Goal: Book appointment/travel/reservation

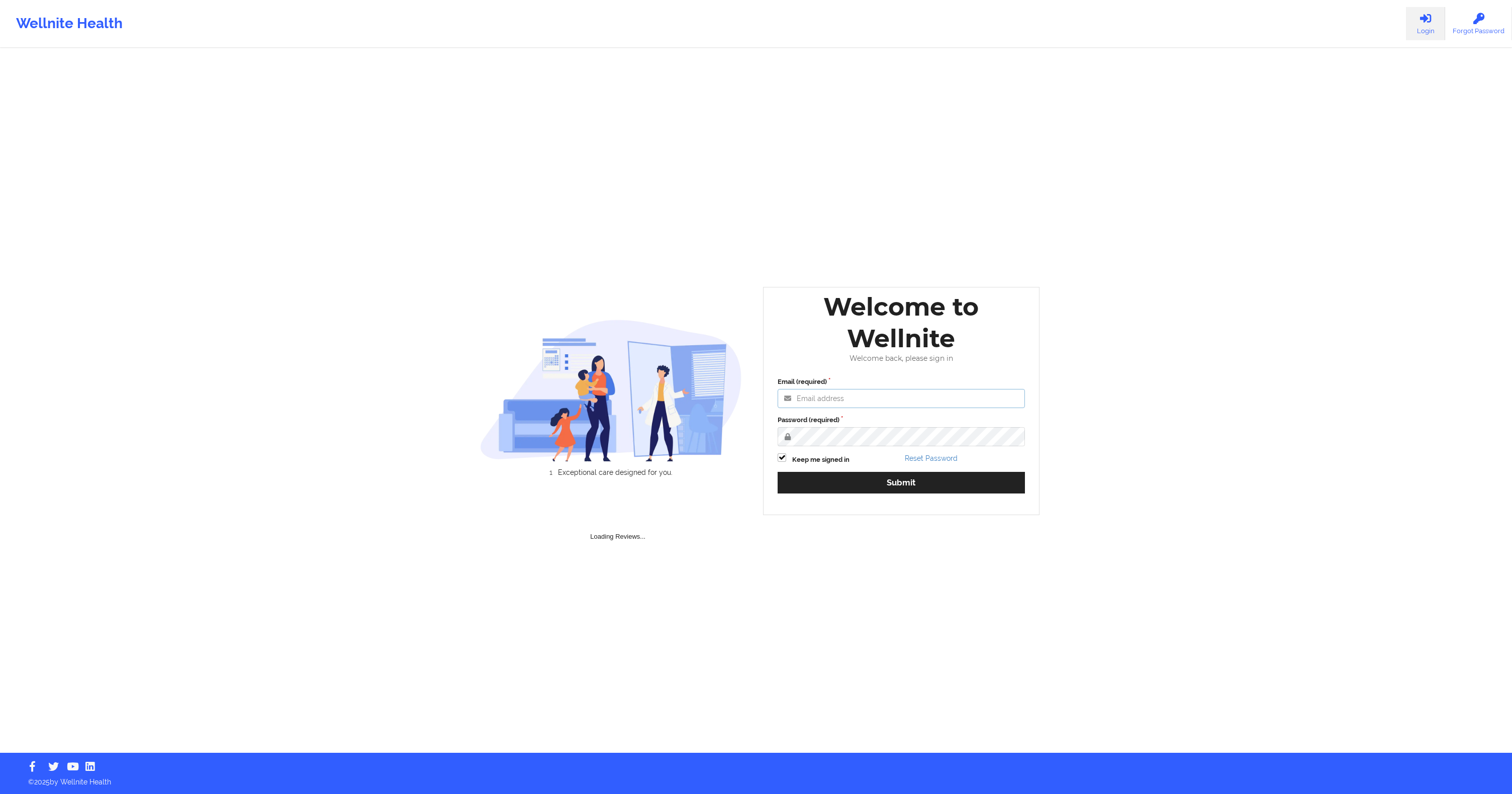
click at [904, 390] on input "Email (required)" at bounding box center [901, 398] width 247 height 19
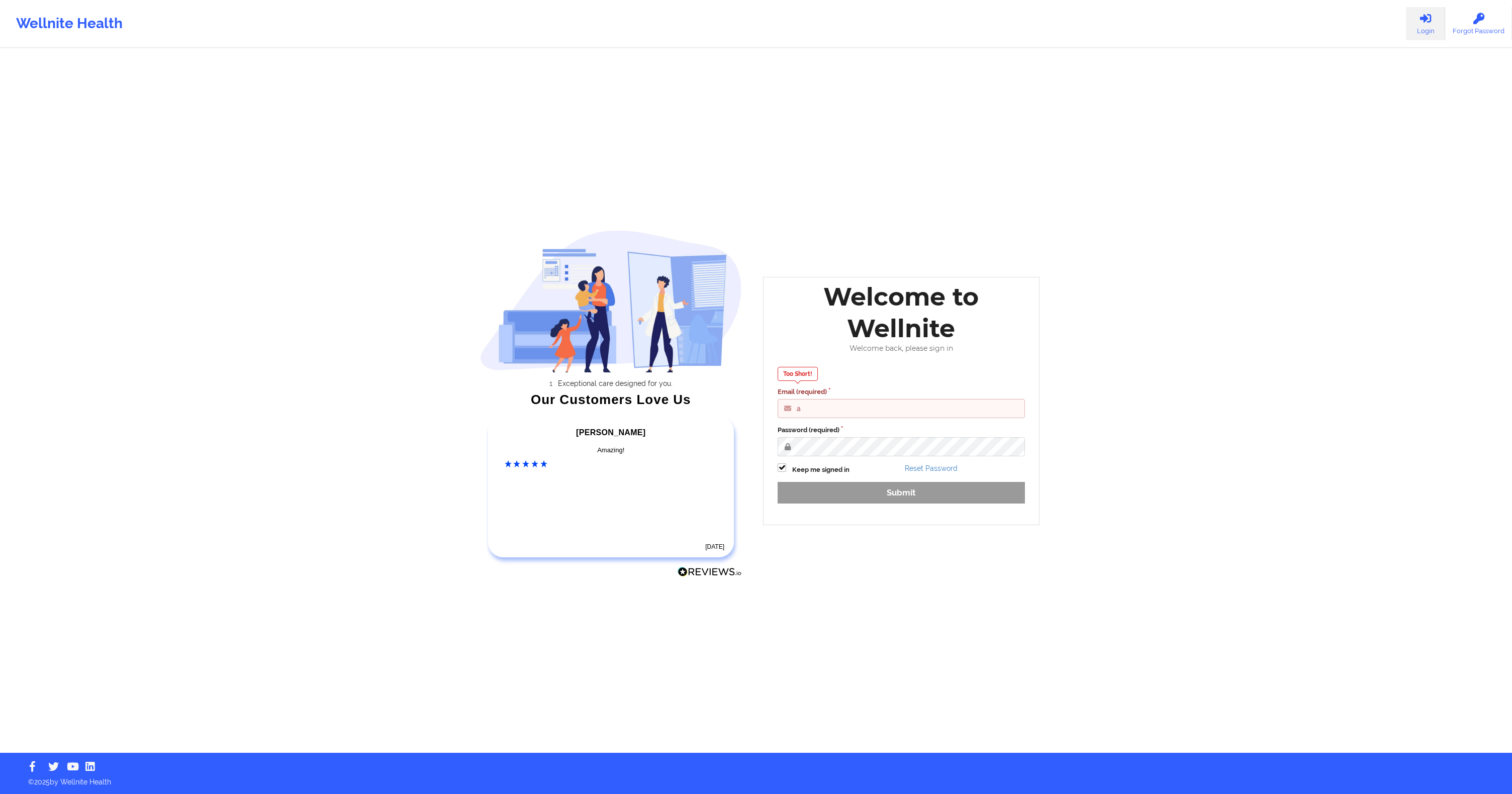
type input "[EMAIL_ADDRESS][DOMAIN_NAME]"
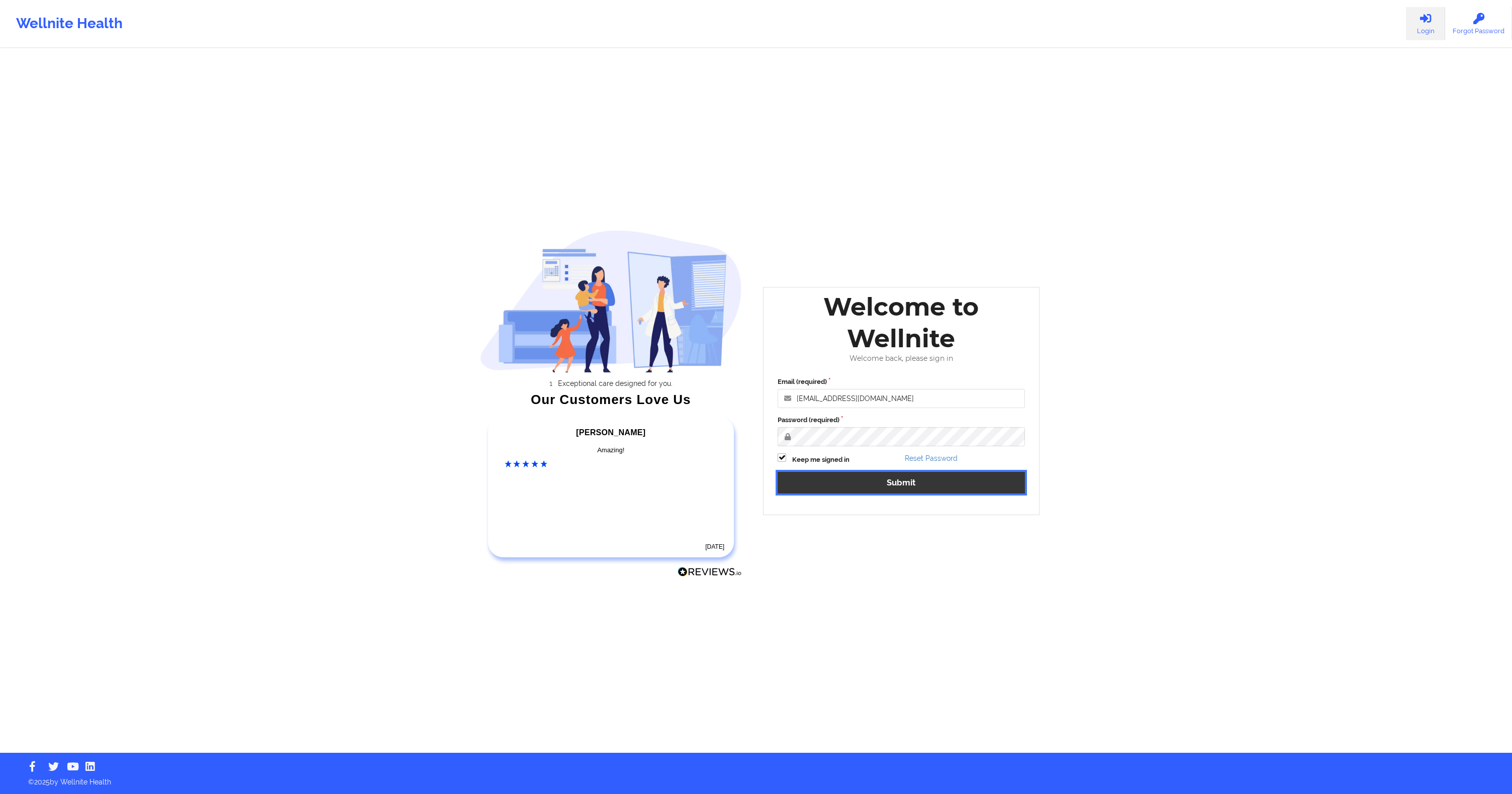
click at [872, 485] on button "Submit" at bounding box center [901, 482] width 247 height 22
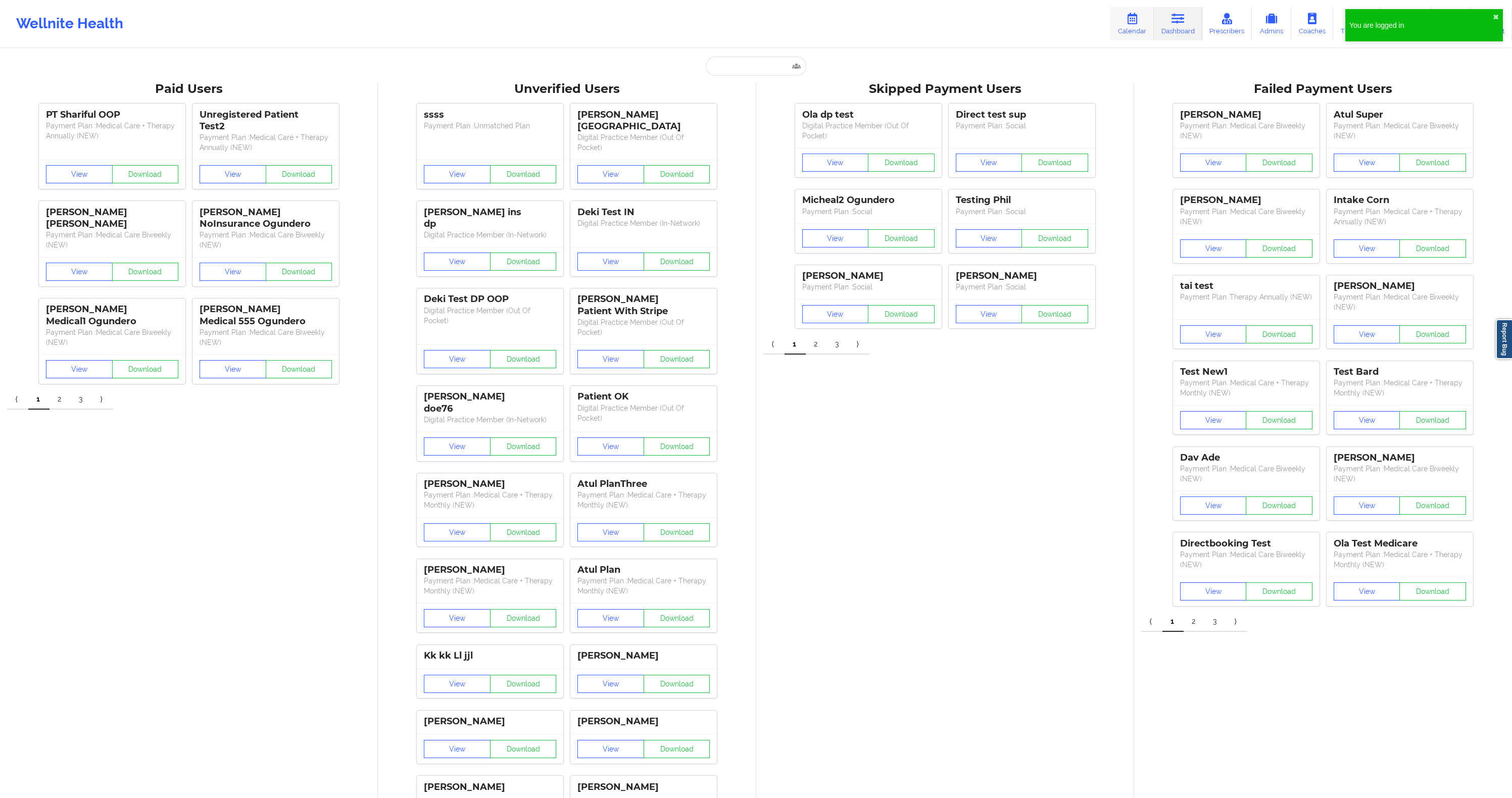
click at [1139, 21] on icon at bounding box center [1132, 18] width 13 height 11
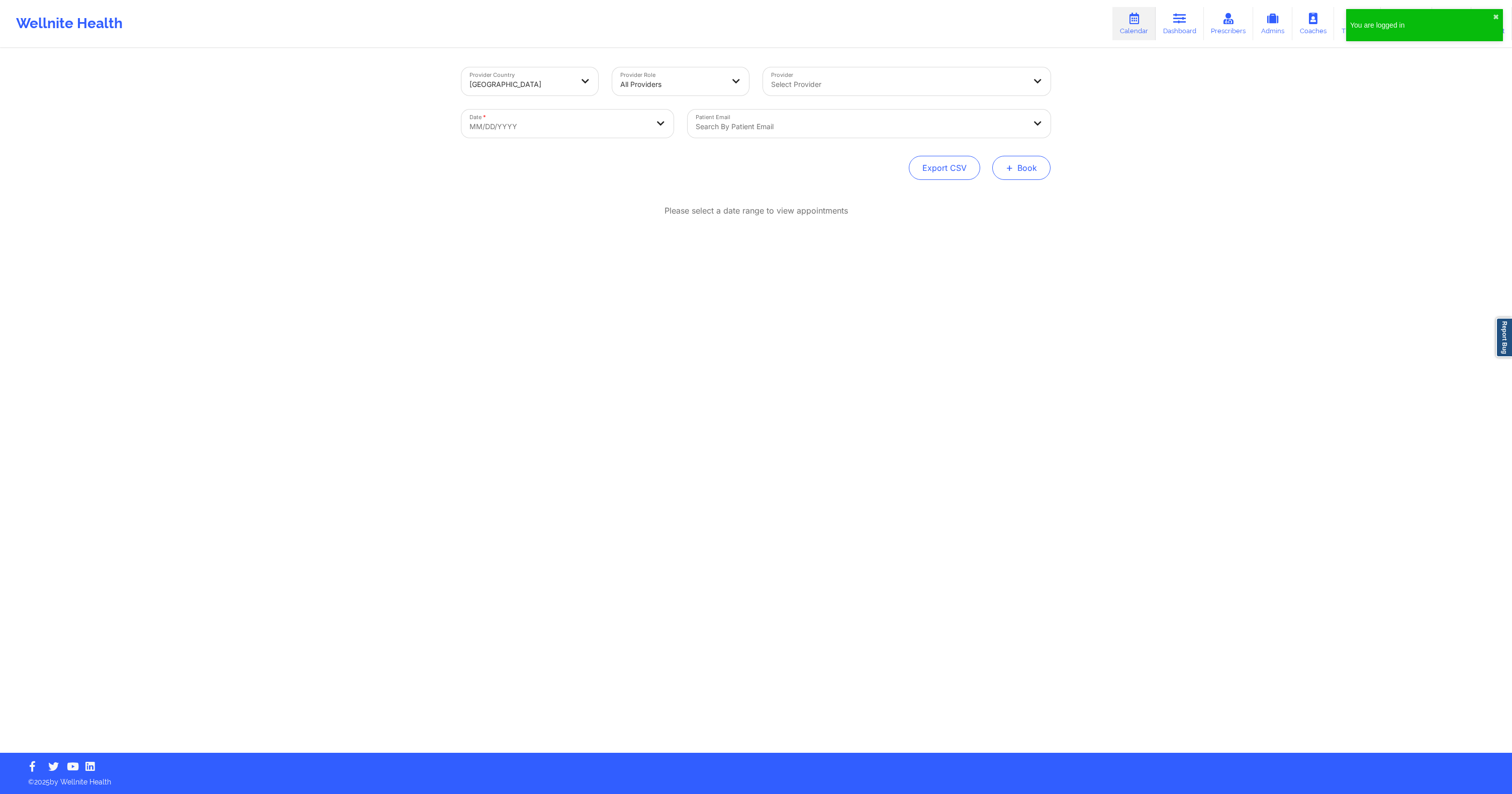
click at [1014, 168] on button "+ Book" at bounding box center [1021, 167] width 58 height 24
click at [1014, 195] on button "Therapy Session" at bounding box center [1004, 200] width 77 height 16
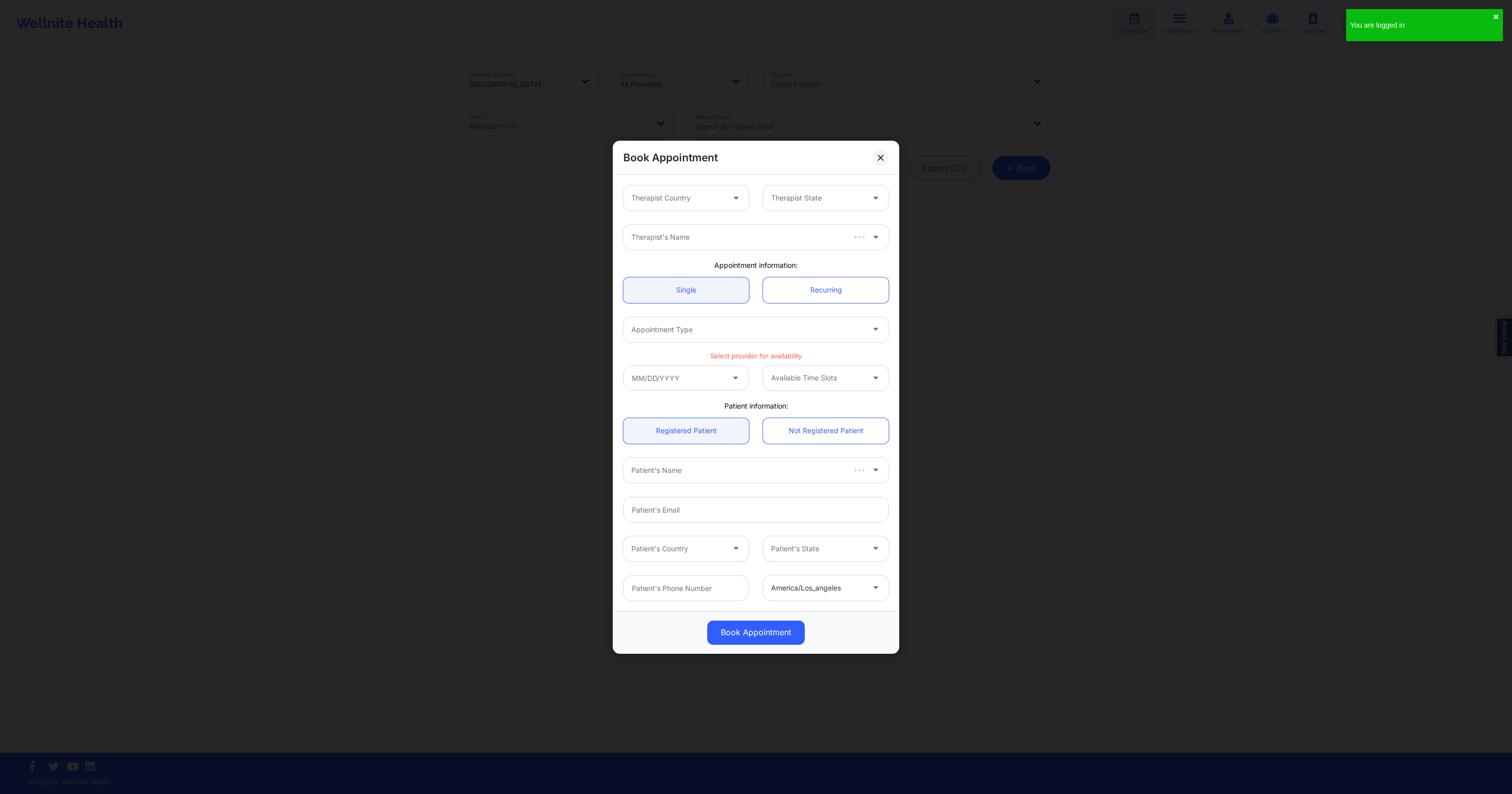
click at [683, 197] on div at bounding box center [678, 198] width 93 height 12
click at [679, 221] on div "[GEOGRAPHIC_DATA]" at bounding box center [686, 225] width 126 height 18
click at [852, 194] on div at bounding box center [818, 198] width 93 height 12
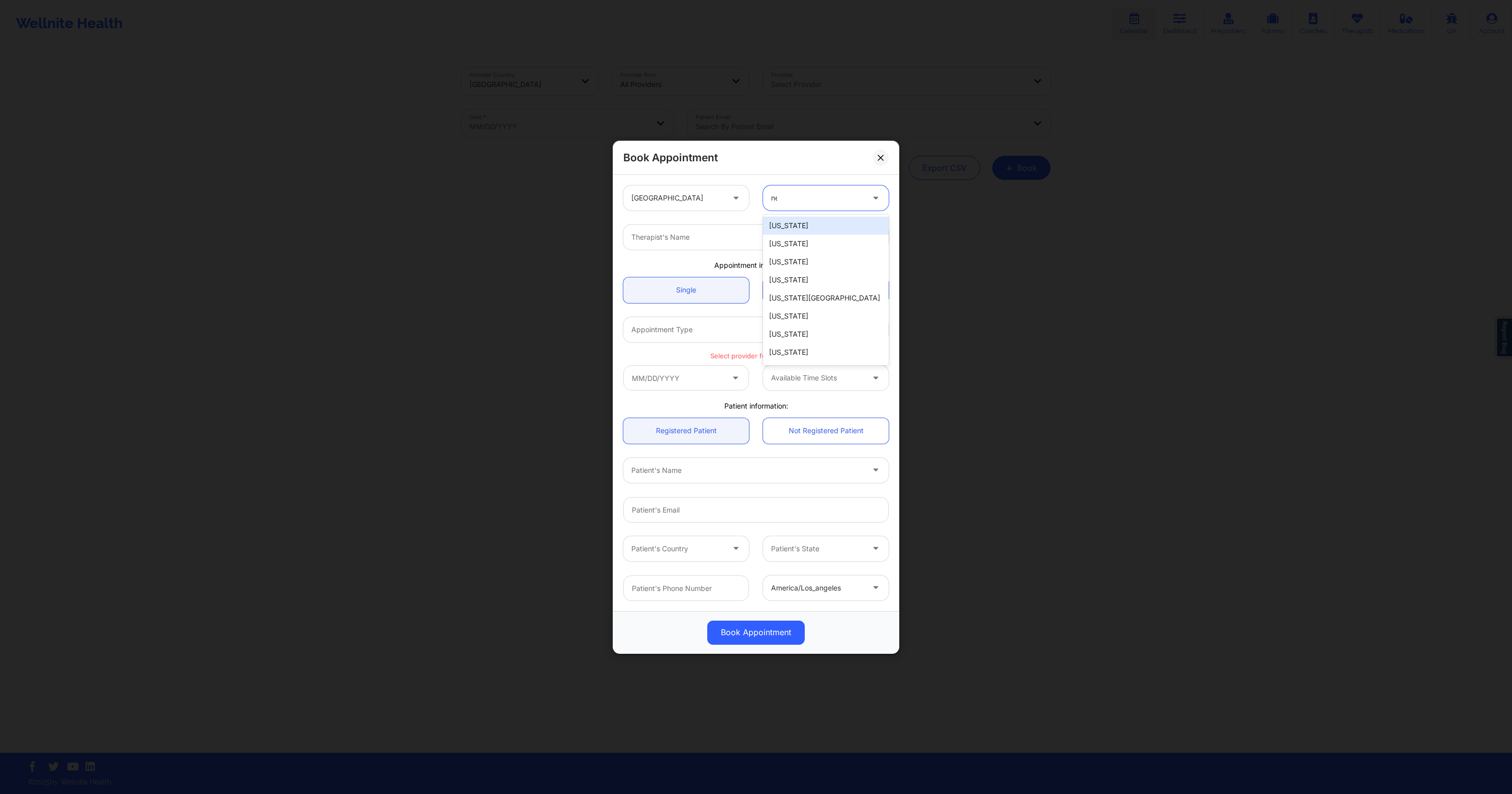
type input "new"
click at [798, 278] on div "[US_STATE]" at bounding box center [826, 280] width 126 height 18
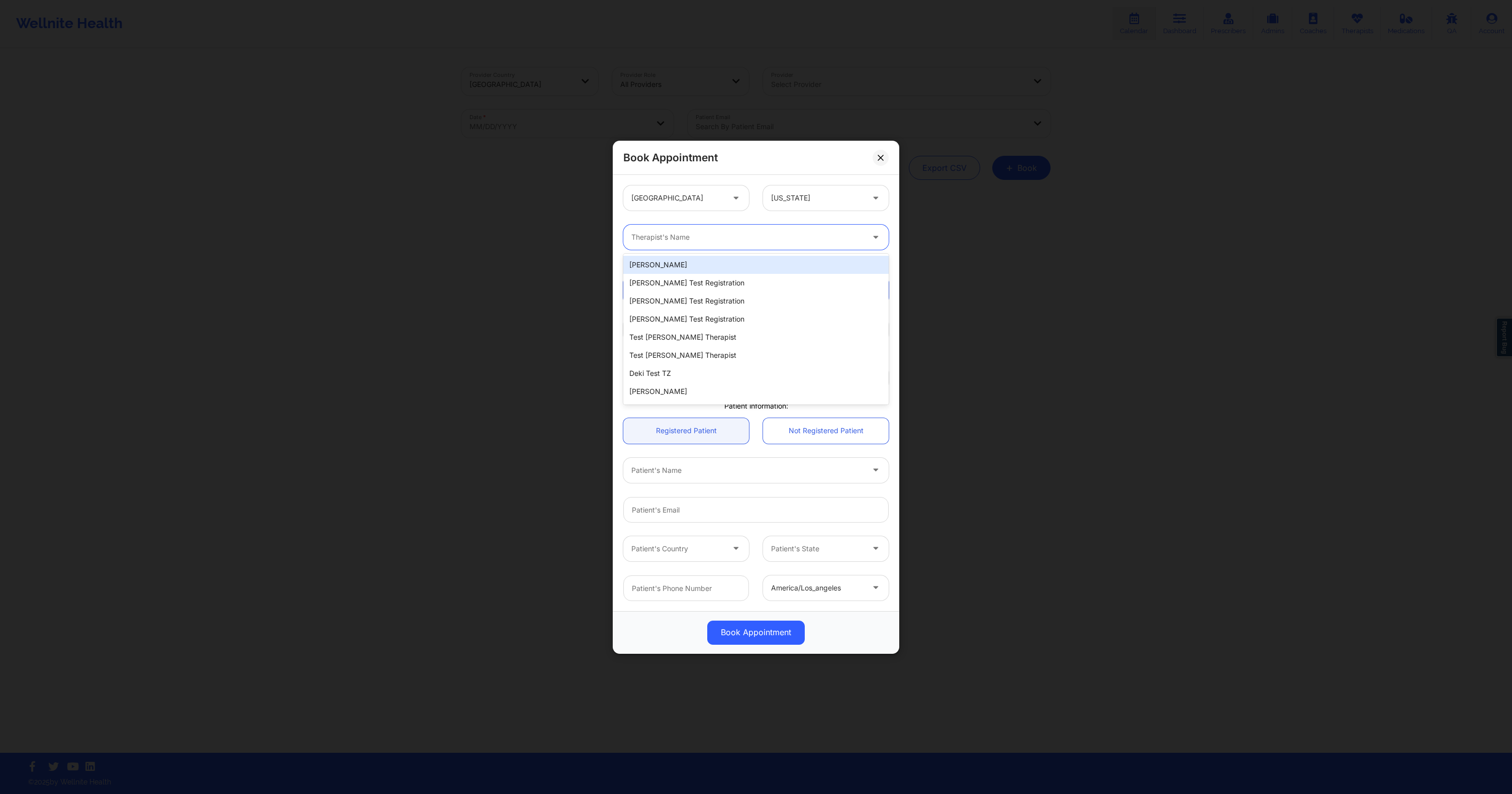
click at [709, 246] on div "Therapist's Name" at bounding box center [744, 237] width 241 height 25
paste input "[EMAIL_ADDRESS][DOMAIN_NAME]"
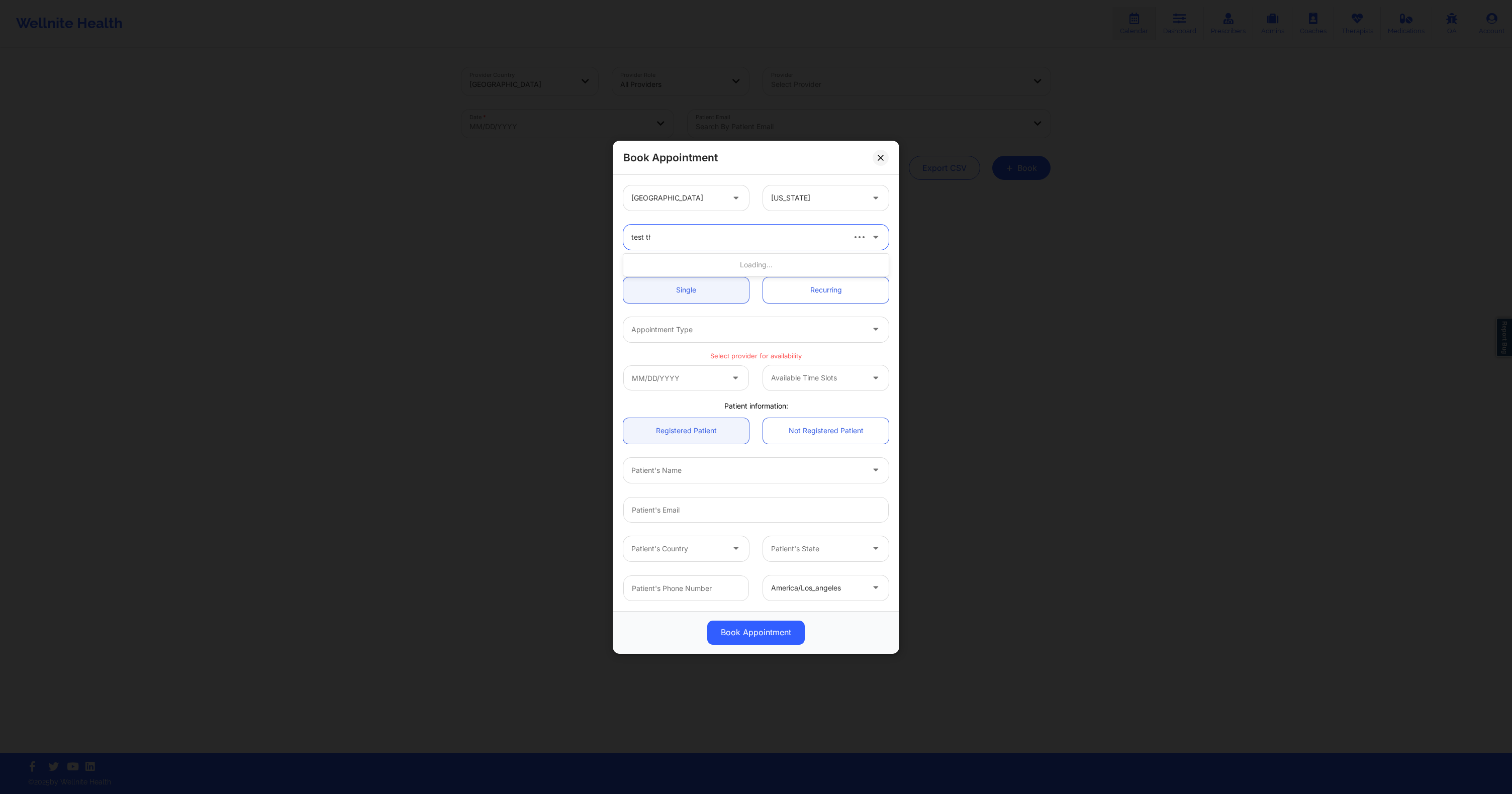
type input "test the"
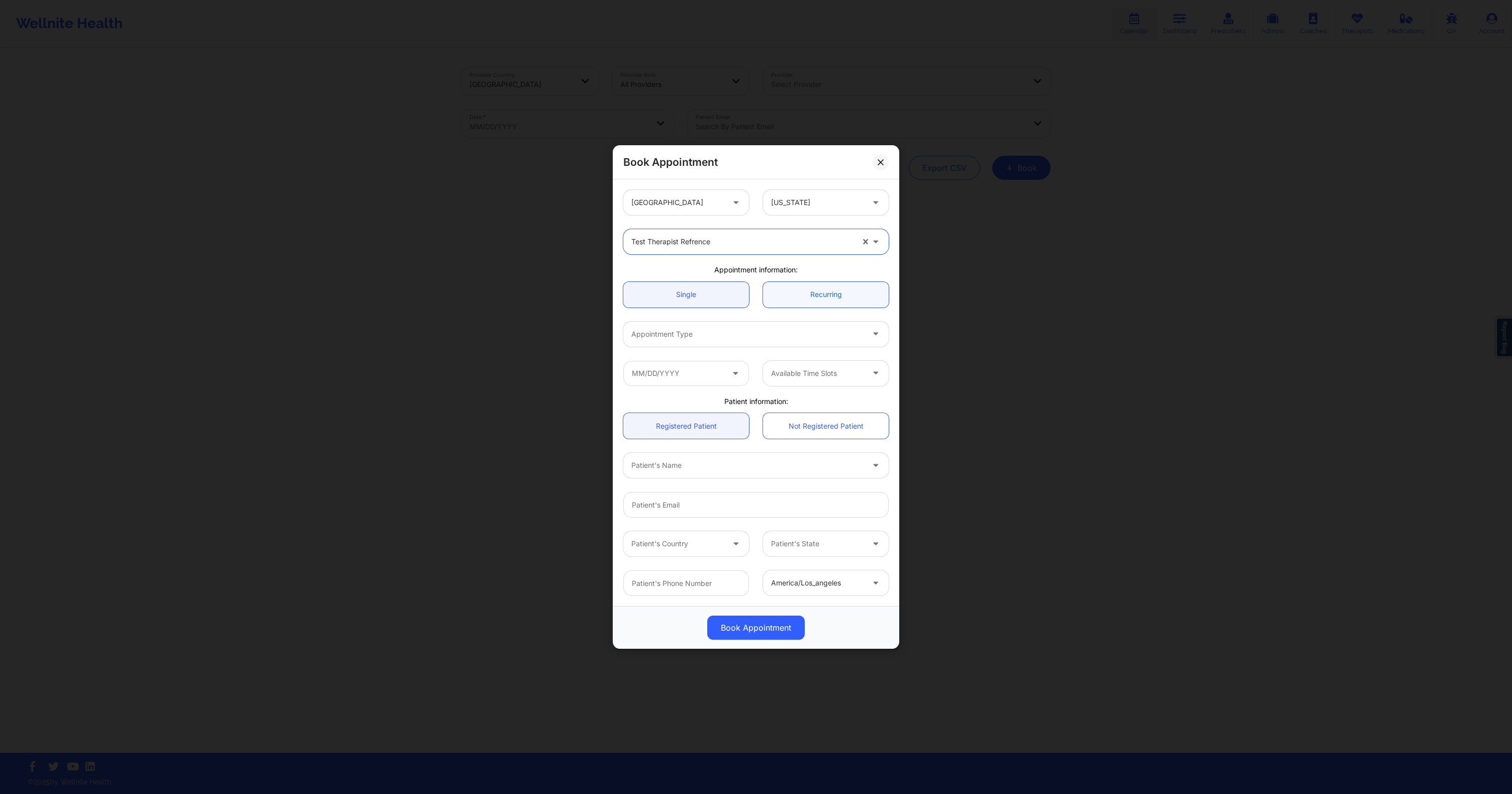
click at [817, 296] on link "Recurring" at bounding box center [826, 295] width 126 height 26
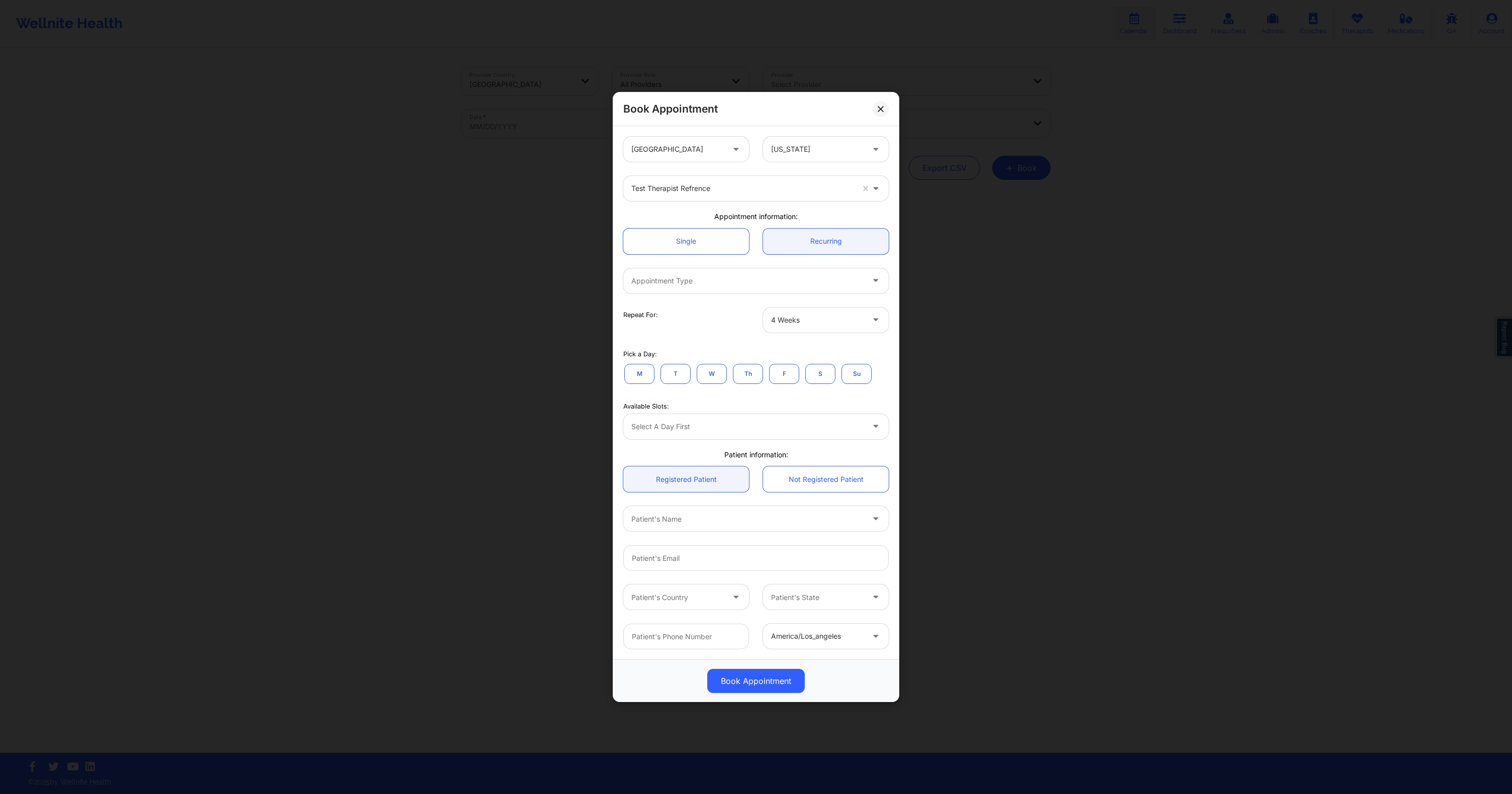
click at [760, 285] on div at bounding box center [748, 281] width 232 height 12
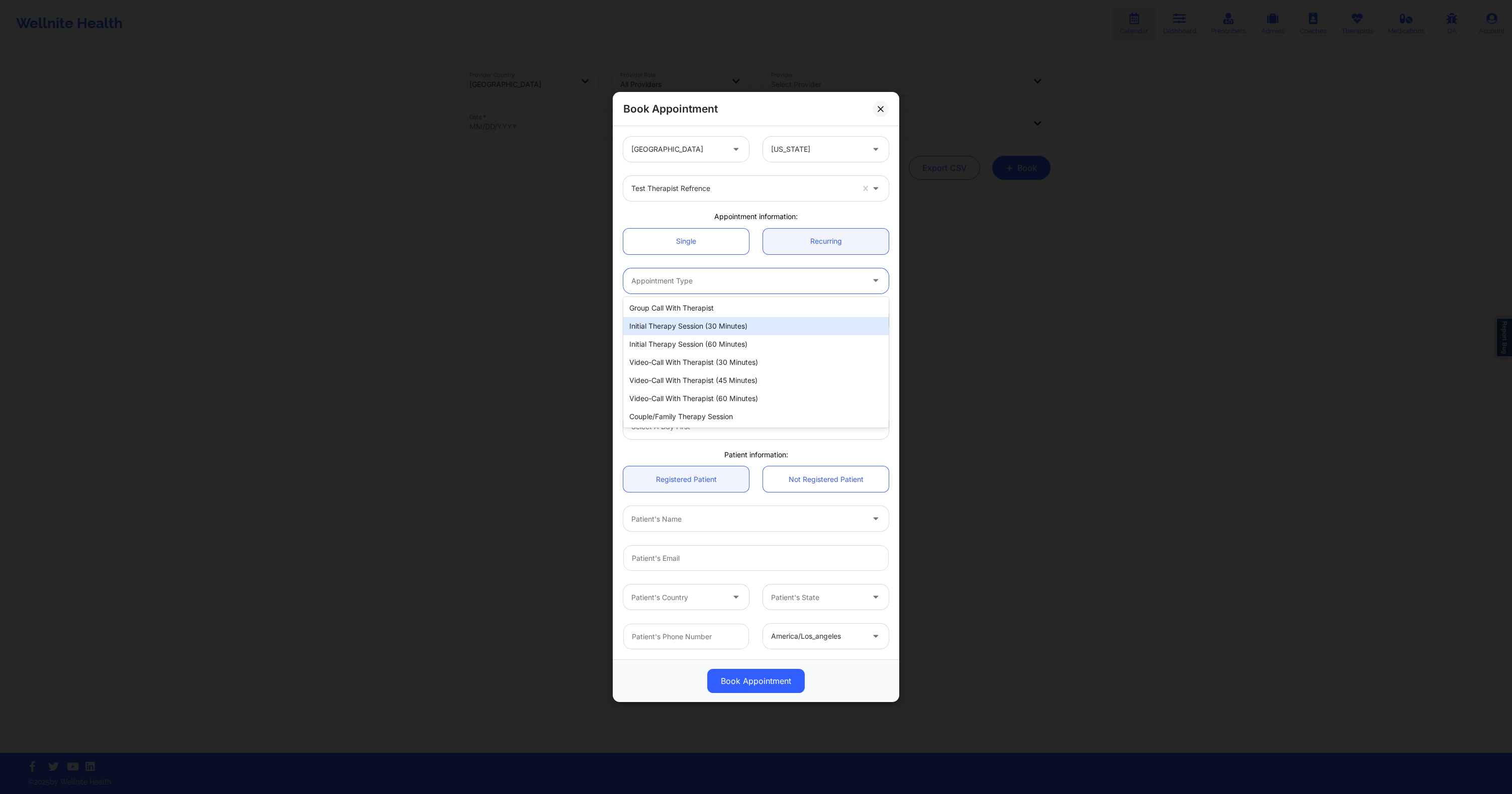
click at [718, 331] on div "Initial Therapy Session (30 minutes)" at bounding box center [756, 326] width 265 height 18
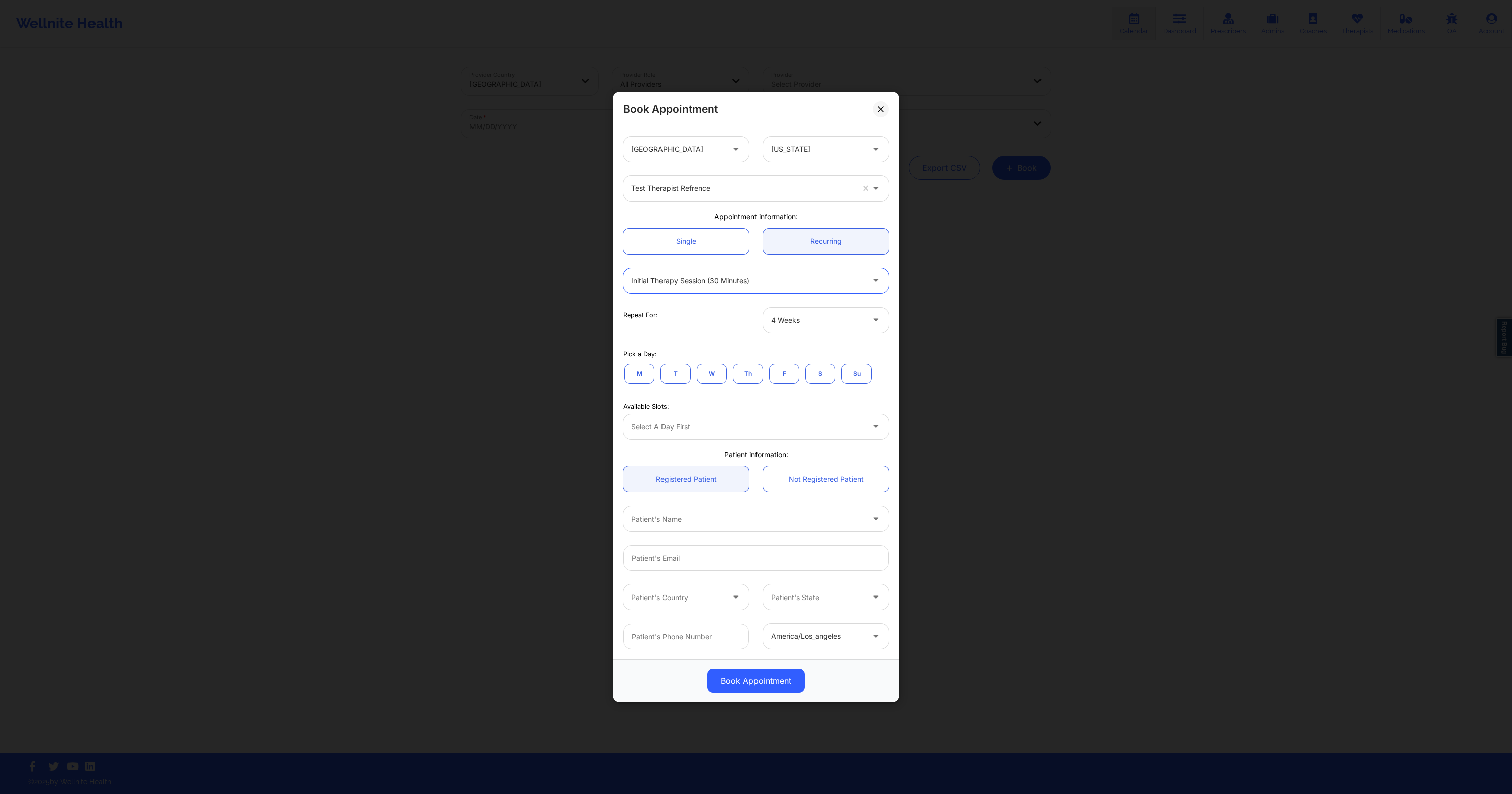
click at [737, 278] on div at bounding box center [748, 281] width 232 height 12
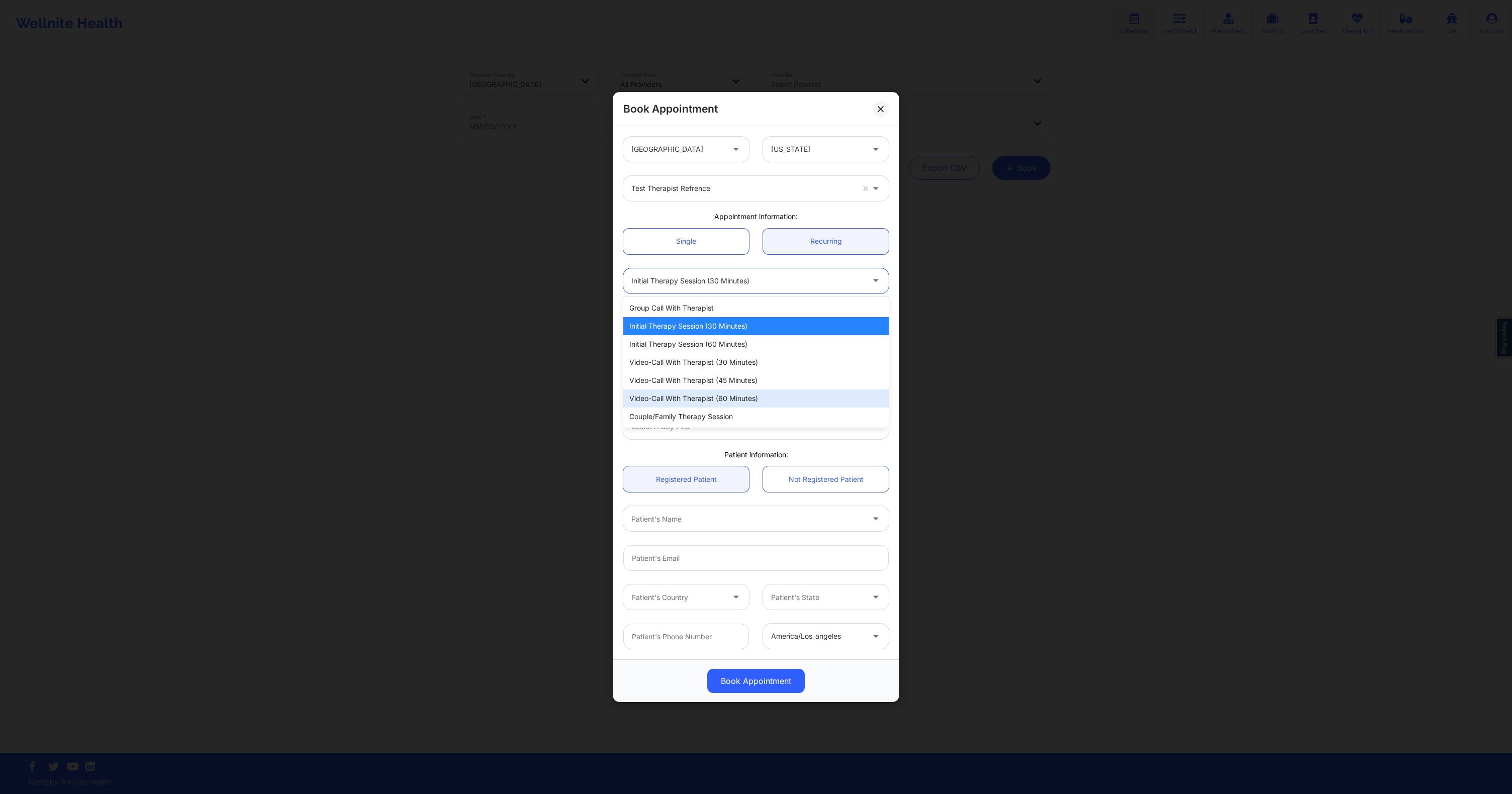
click at [723, 396] on div "Video-Call with Therapist (60 minutes)" at bounding box center [756, 398] width 265 height 18
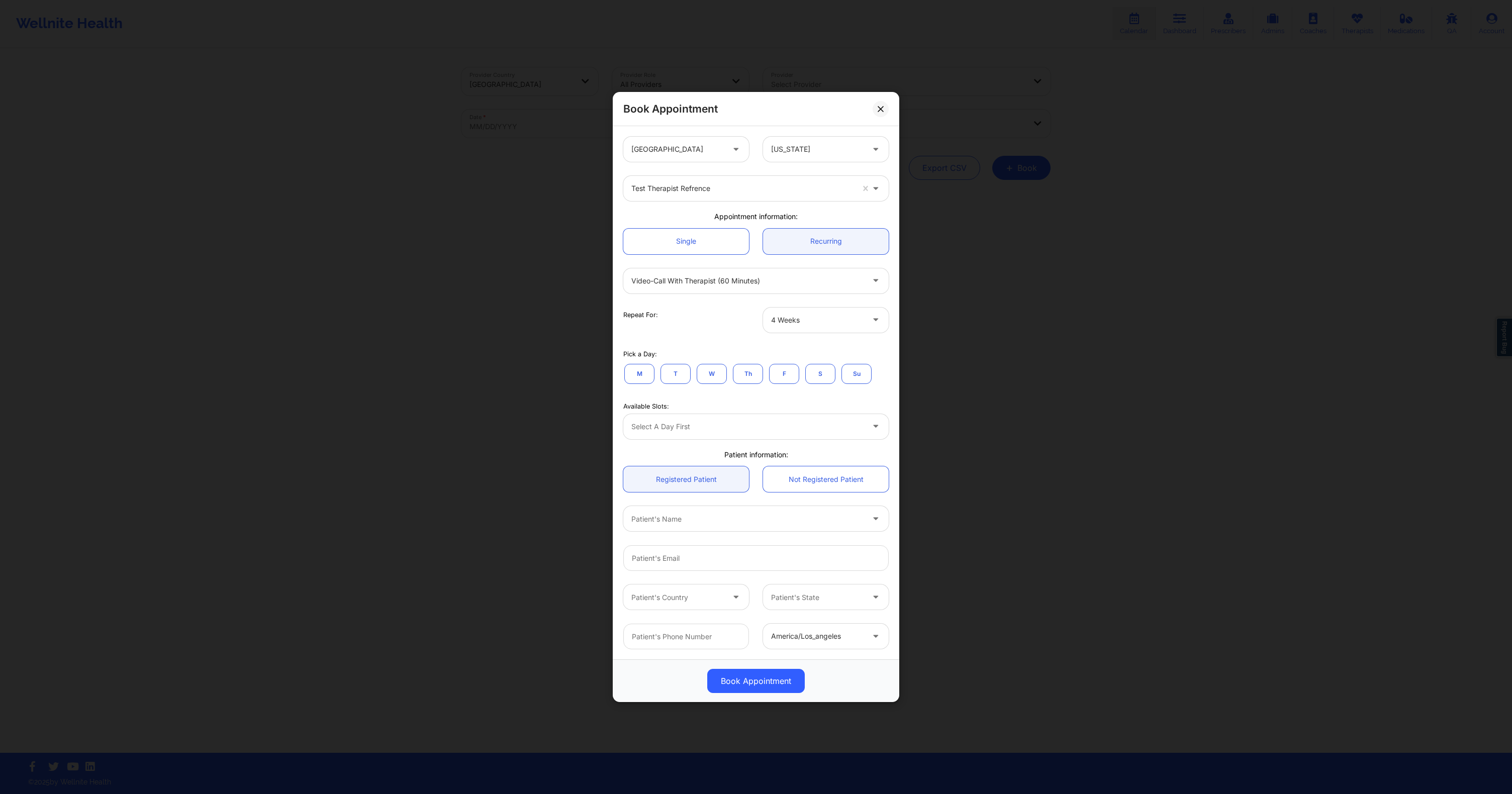
click at [635, 373] on button "M" at bounding box center [639, 373] width 30 height 20
click at [733, 425] on div "Loading available slots..." at bounding box center [756, 427] width 265 height 25
click at [723, 432] on div at bounding box center [748, 427] width 232 height 12
click at [795, 333] on div "Repeat For: 4 Weeks" at bounding box center [756, 319] width 279 height 39
click at [801, 322] on div at bounding box center [818, 320] width 93 height 12
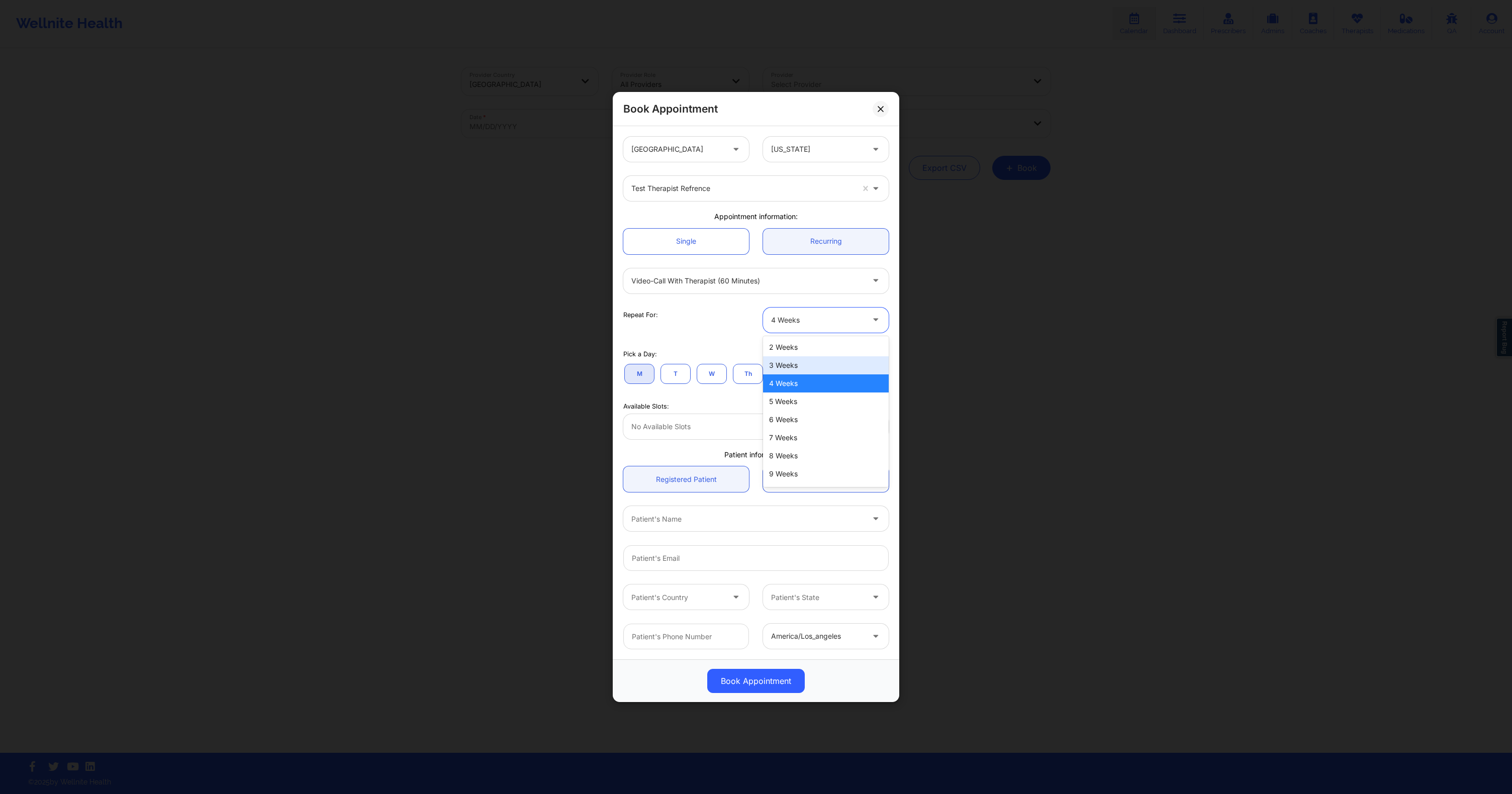
click at [803, 374] on div "3 Weeks" at bounding box center [826, 365] width 126 height 18
click at [729, 431] on div at bounding box center [748, 427] width 232 height 12
click at [807, 320] on div at bounding box center [818, 320] width 93 height 12
click at [796, 348] on div "2 Weeks" at bounding box center [826, 347] width 126 height 18
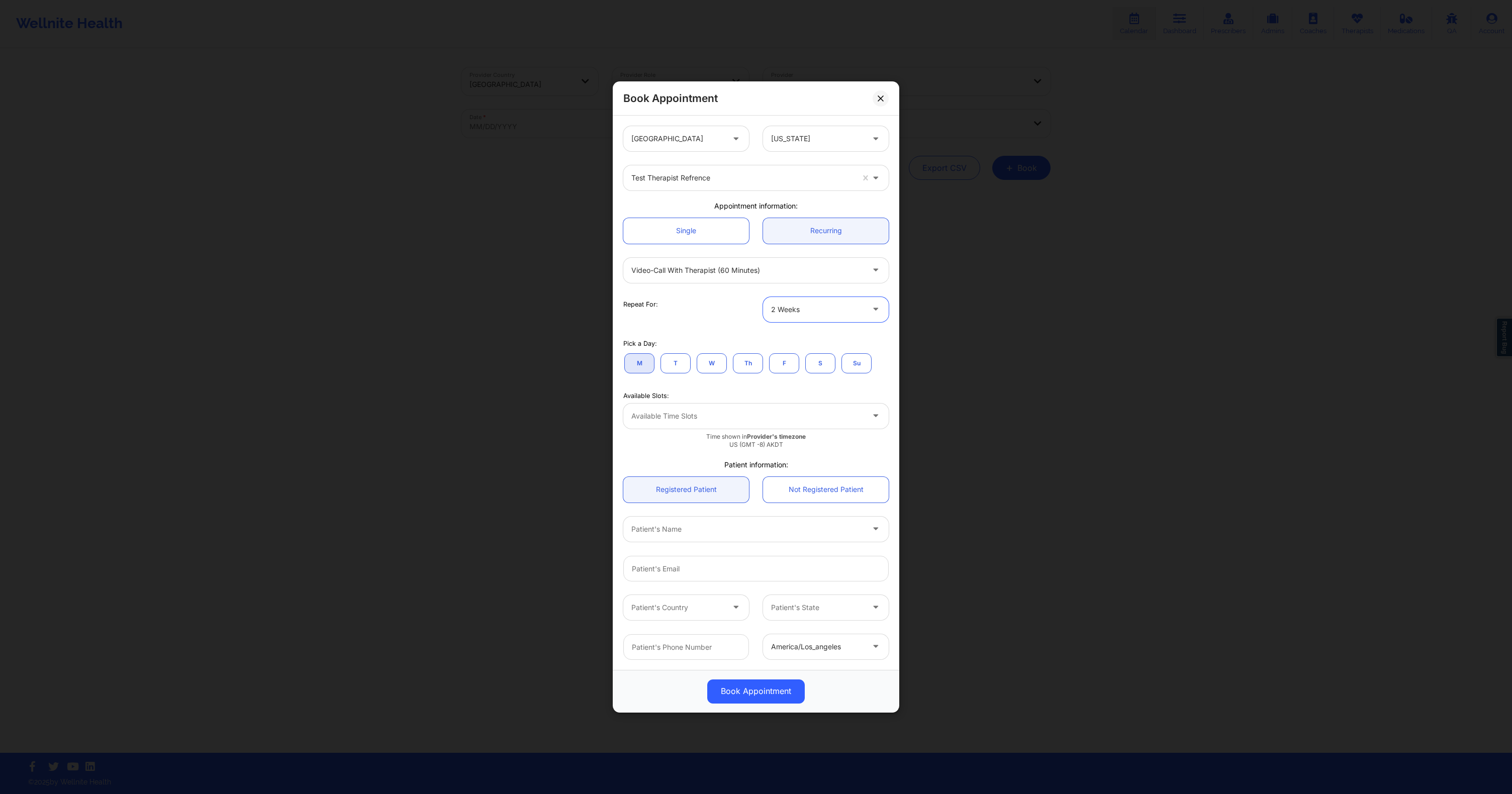
click at [737, 423] on div "Available Time Slots" at bounding box center [744, 416] width 241 height 25
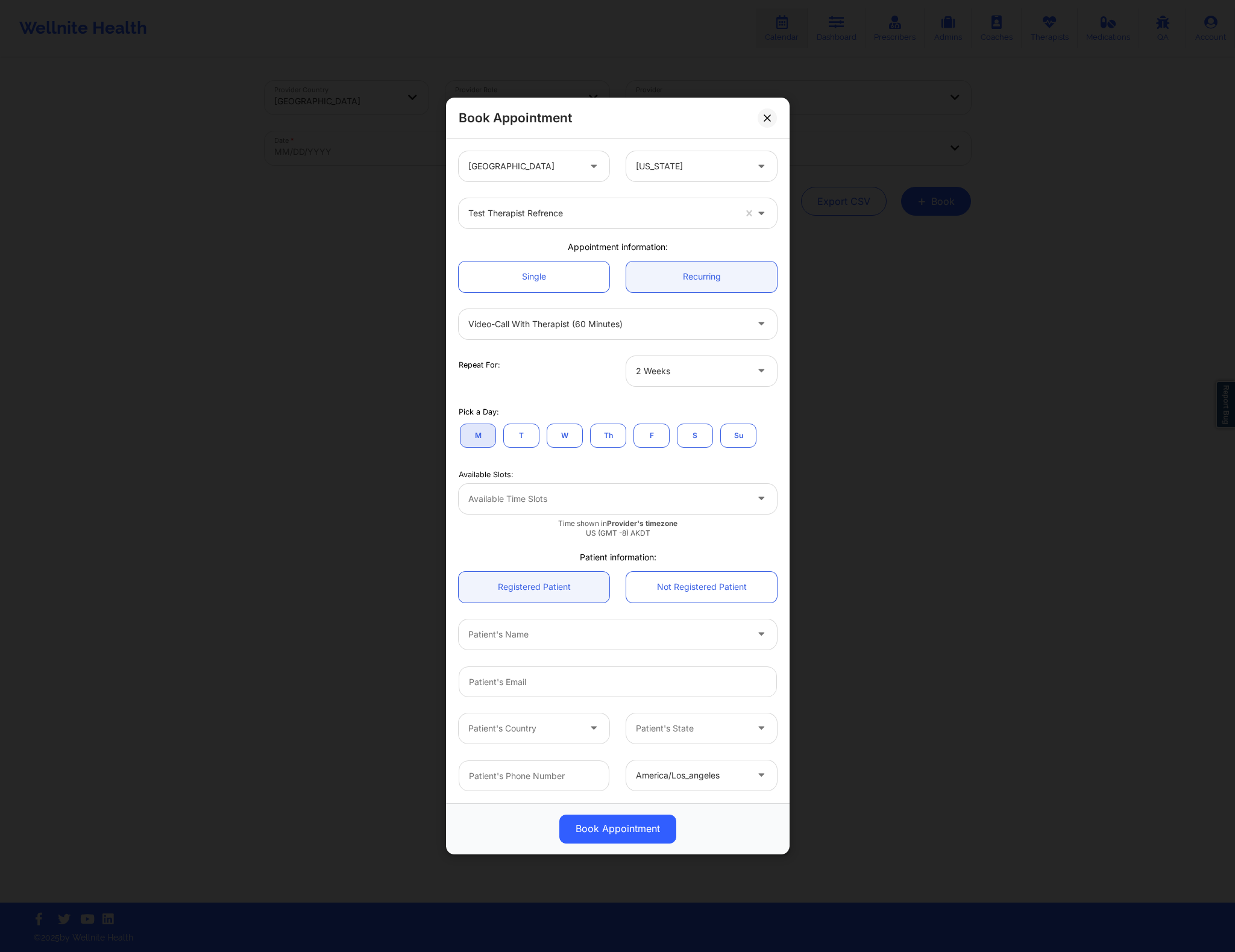
click at [537, 502] on div at bounding box center [607, 499] width 279 height 15
click at [575, 474] on div "Available Slots:" at bounding box center [618, 474] width 318 height 11
click at [703, 368] on div at bounding box center [691, 371] width 111 height 15
click at [683, 426] on div "3 Weeks" at bounding box center [702, 426] width 151 height 22
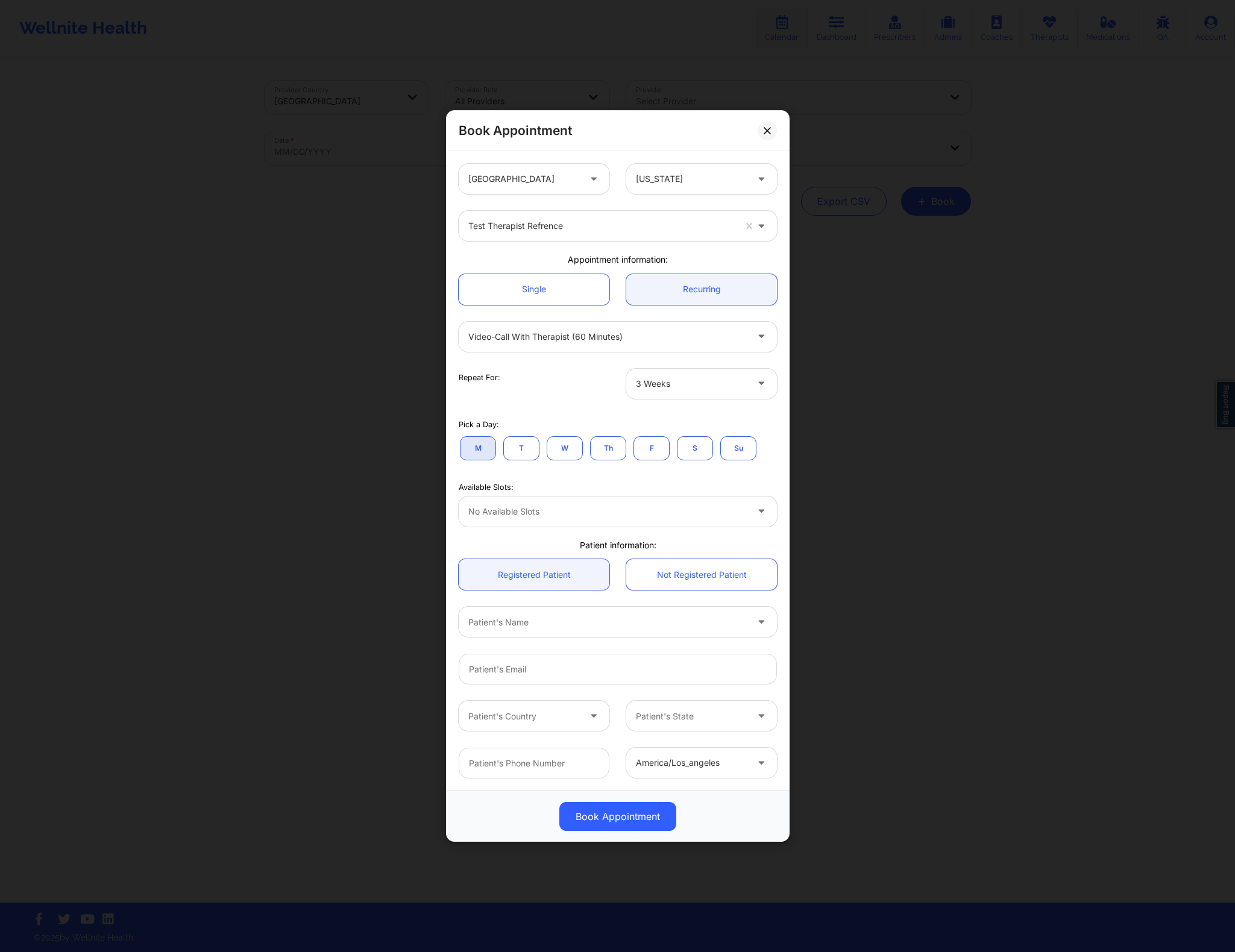
click at [666, 343] on div at bounding box center [607, 336] width 279 height 15
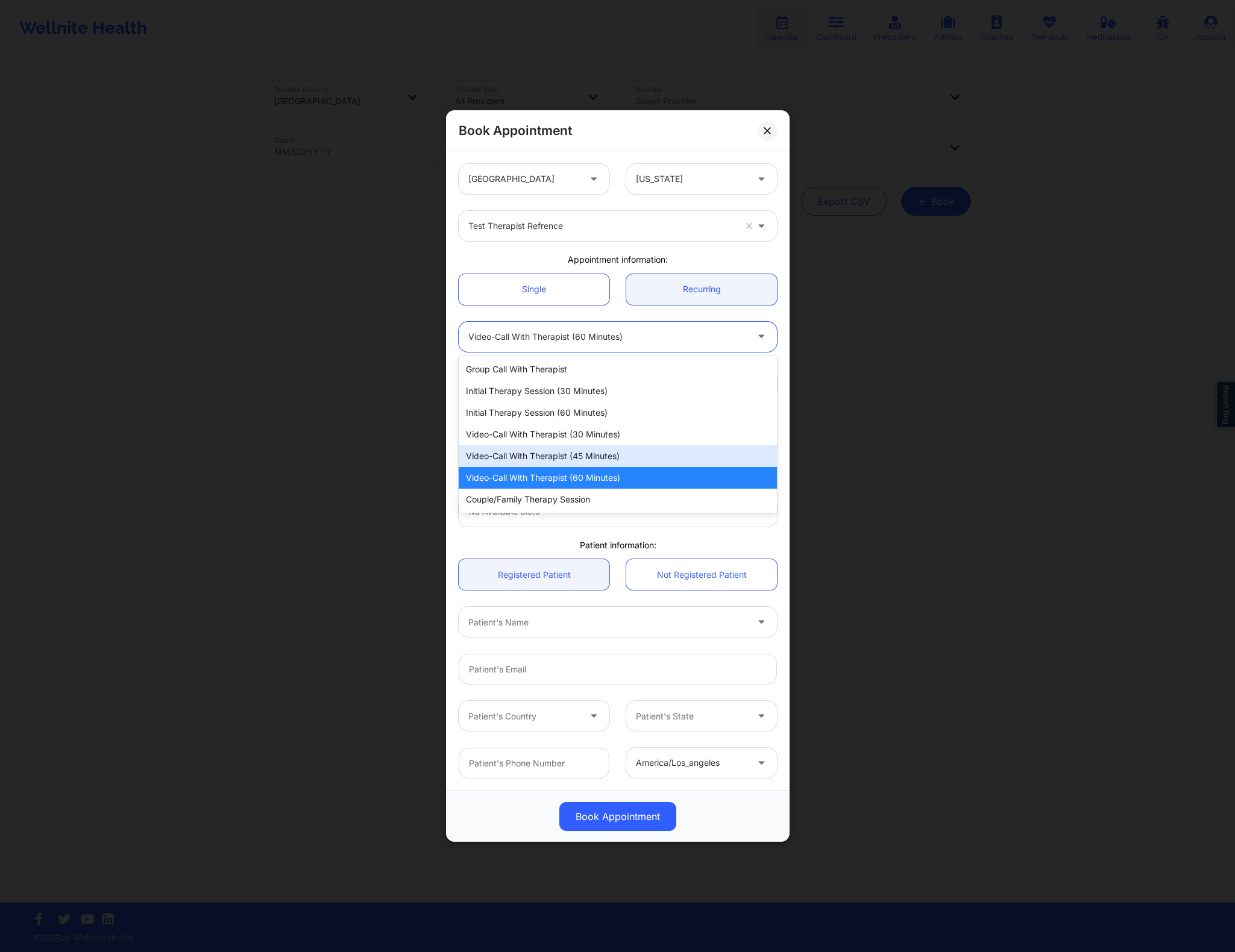
click at [607, 464] on div "Video-Call with Therapist (45 minutes)" at bounding box center [618, 456] width 318 height 22
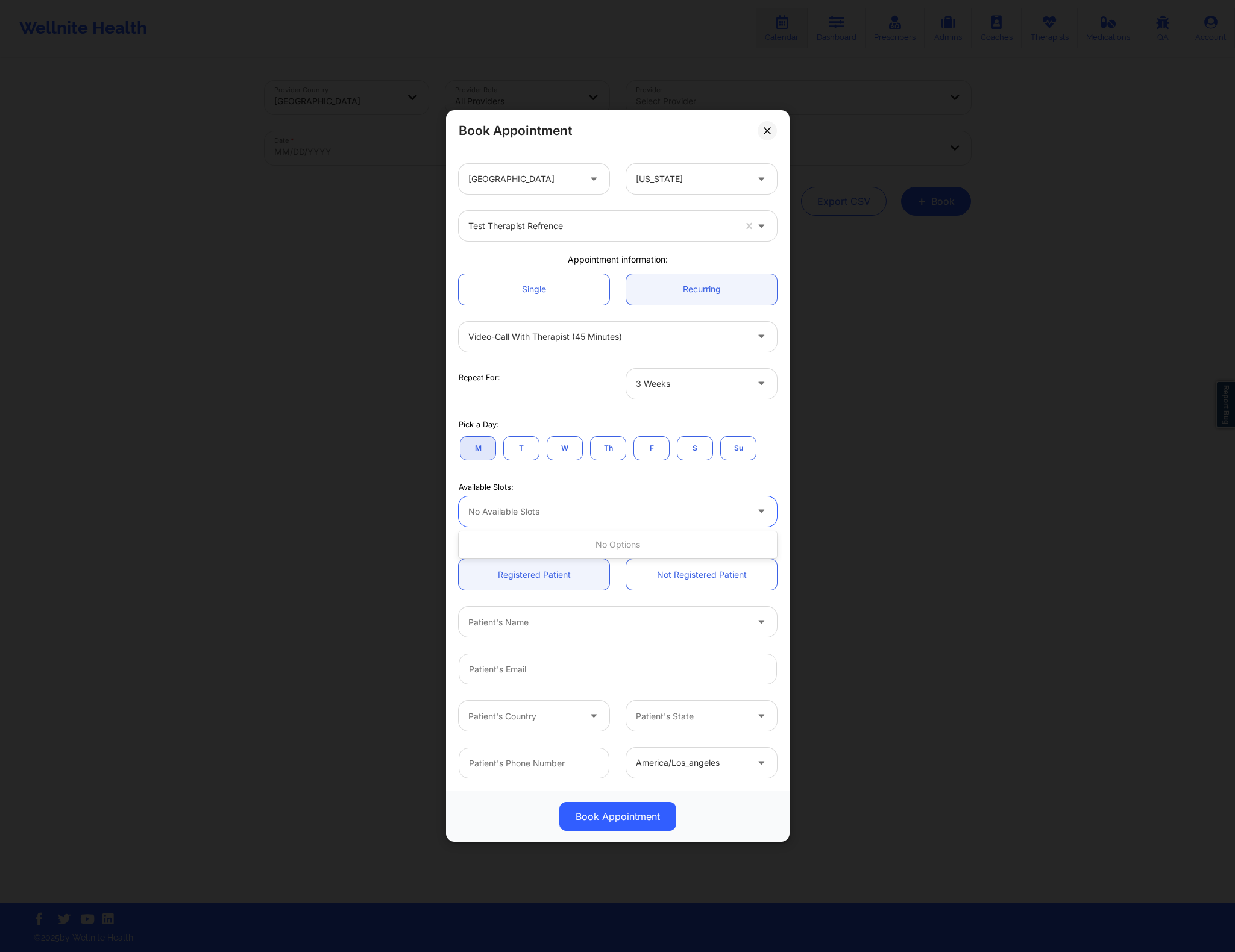
click at [615, 509] on div at bounding box center [607, 512] width 279 height 15
click at [526, 443] on button "T" at bounding box center [521, 448] width 36 height 24
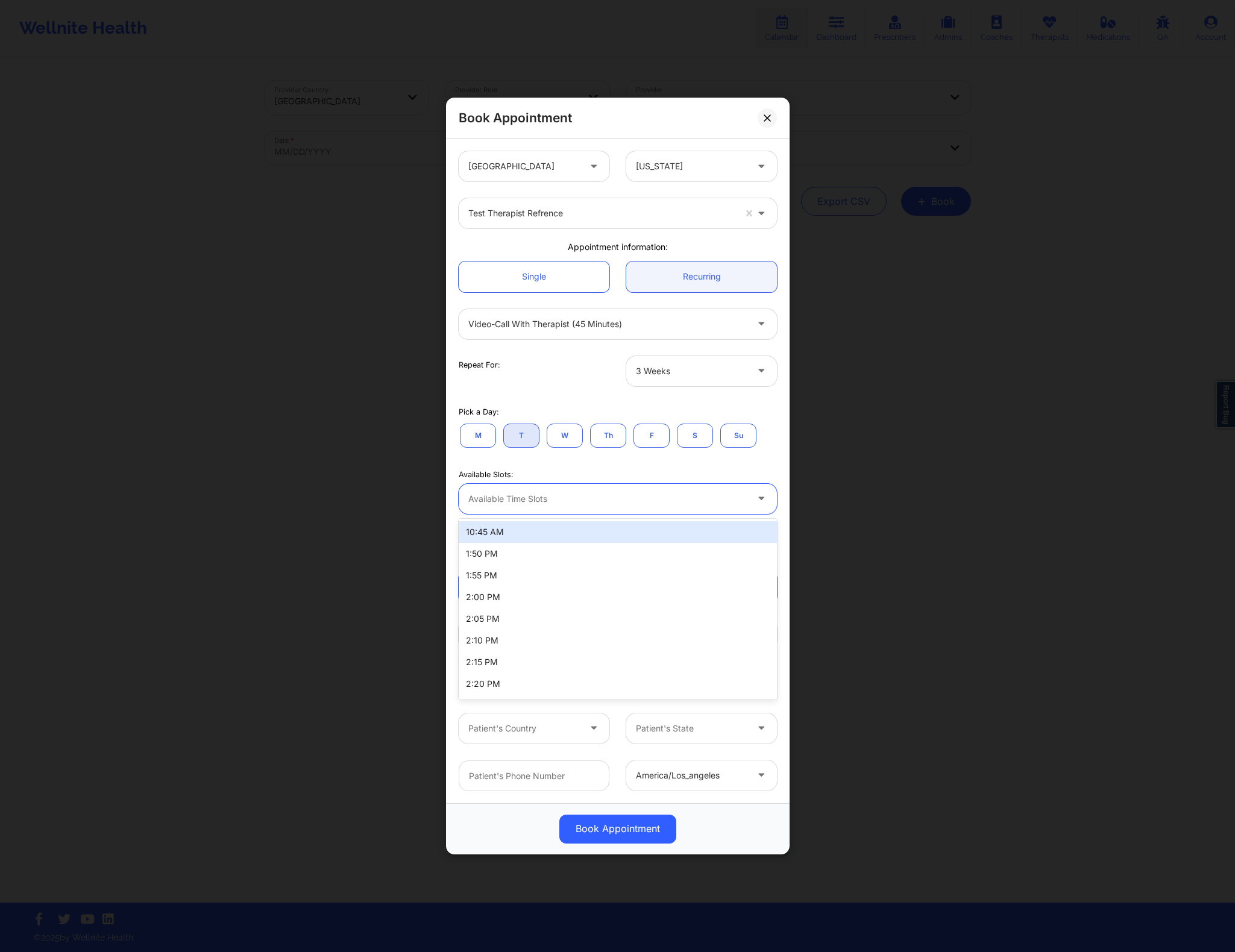
click at [667, 507] on div "Available Time Slots" at bounding box center [603, 499] width 289 height 30
click at [485, 438] on button "M" at bounding box center [477, 436] width 36 height 24
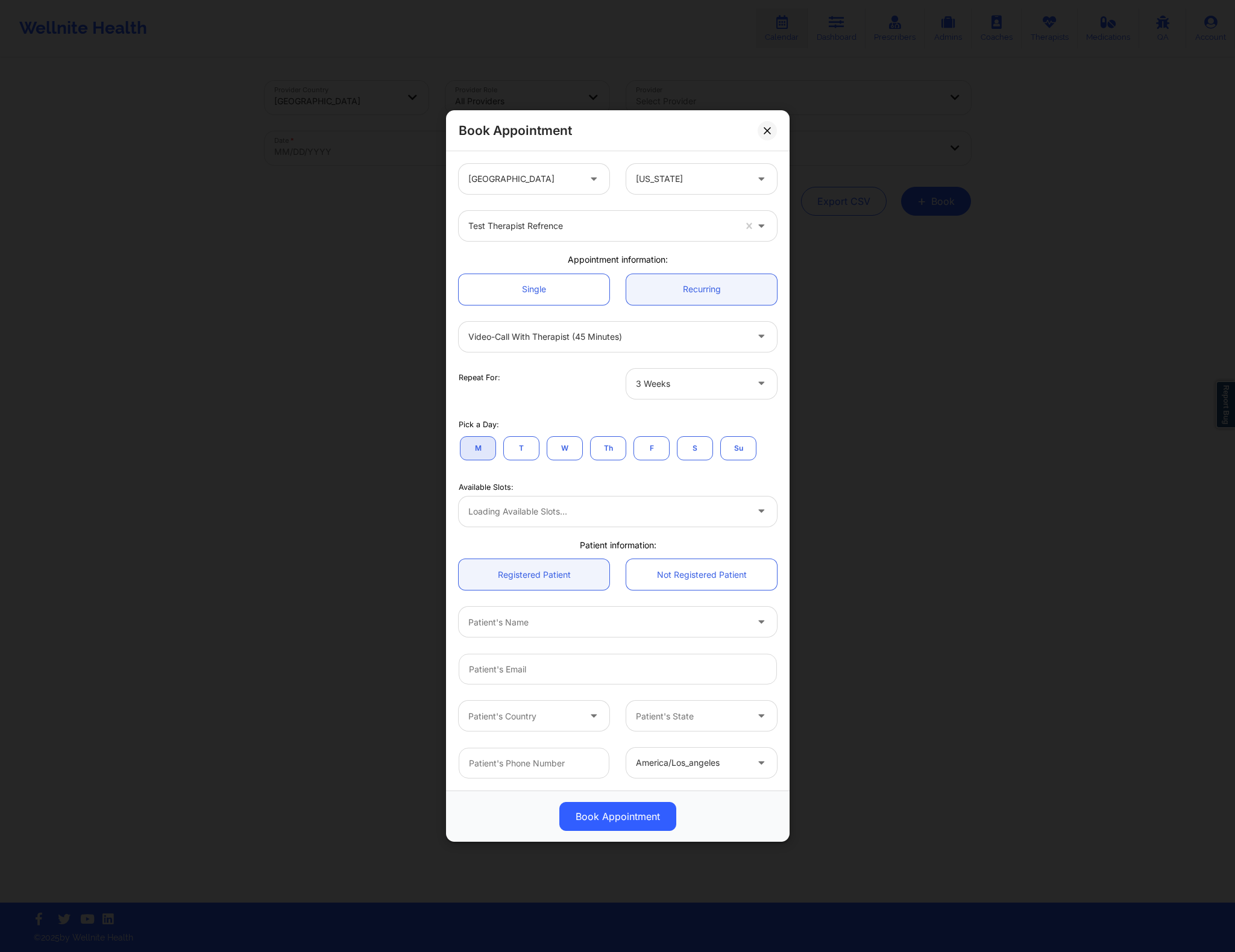
click at [689, 393] on div "3 Weeks" at bounding box center [691, 383] width 111 height 30
click at [676, 460] on div "4 Weeks" at bounding box center [702, 459] width 151 height 22
click at [611, 514] on div at bounding box center [607, 512] width 279 height 15
